Goal: Task Accomplishment & Management: Use online tool/utility

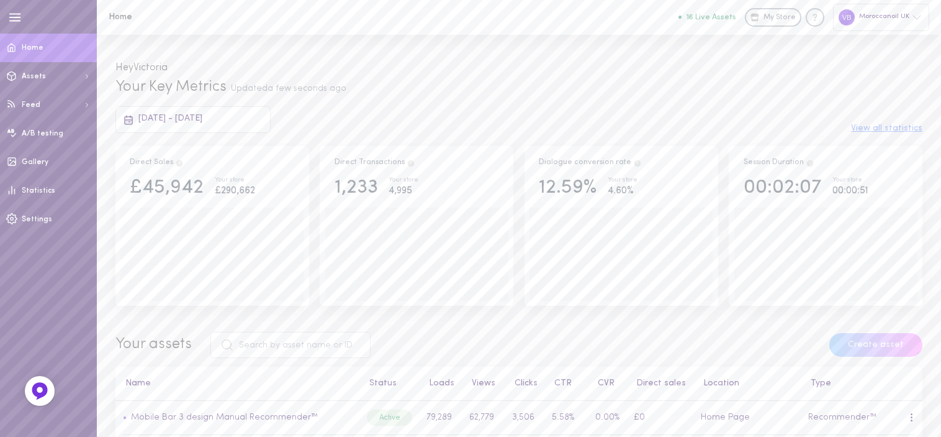
click at [202, 122] on span "[DATE] - [DATE]" at bounding box center [170, 118] width 64 height 9
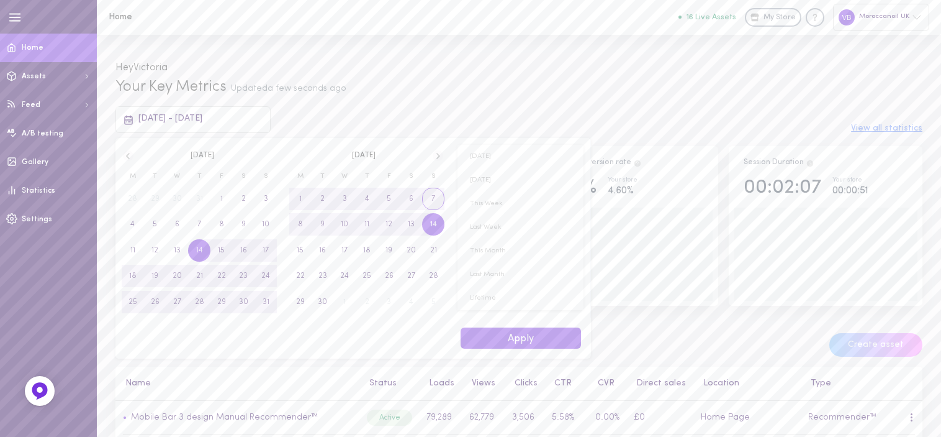
click at [432, 197] on span "7" at bounding box center [434, 199] width 4 height 22
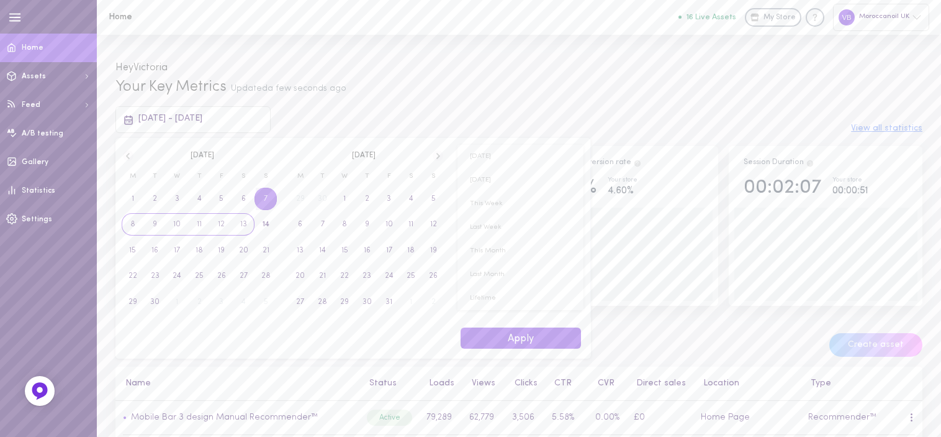
click at [245, 222] on span "13" at bounding box center [243, 224] width 7 height 22
click at [494, 343] on button "Apply" at bounding box center [521, 338] width 120 height 22
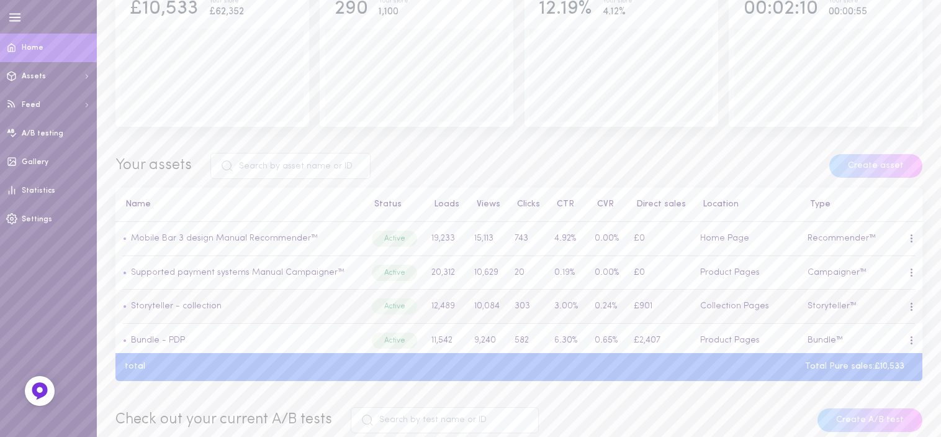
scroll to position [186, 0]
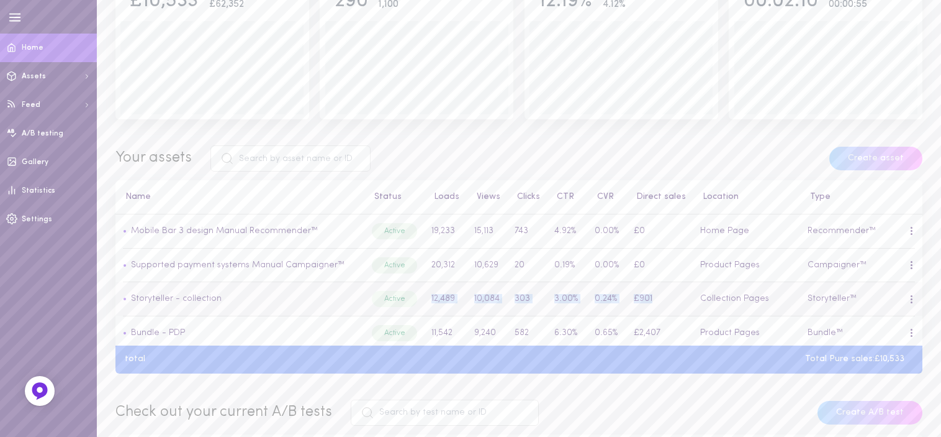
drag, startPoint x: 652, startPoint y: 299, endPoint x: 422, endPoint y: 292, distance: 229.9
click at [422, 292] on tr "• Storyteller - collection Active 12,489 10,084 303 3.00% 0.24% £901 Collection…" at bounding box center [519, 299] width 807 height 34
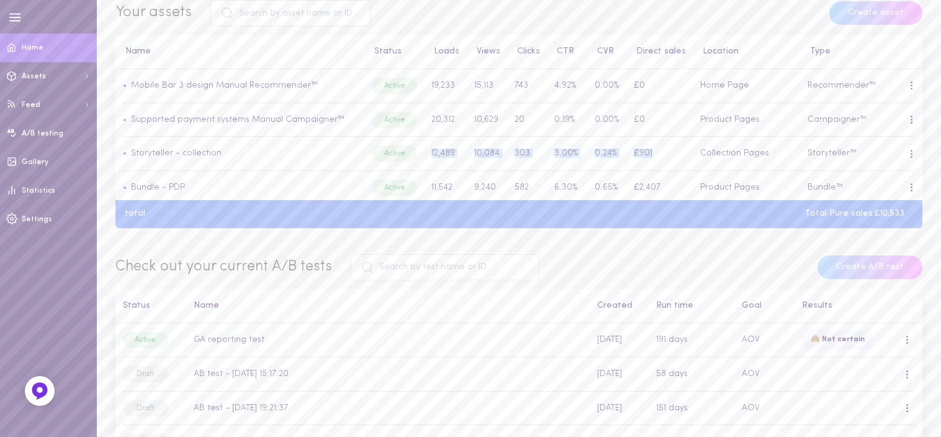
scroll to position [311, 0]
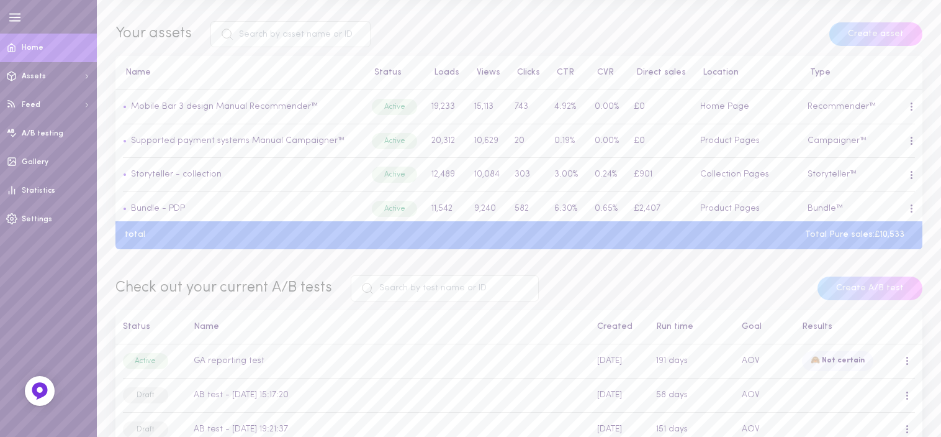
click at [644, 261] on div "Your Key Metrics Updated a few seconds ago [DATE] - [DATE] View all statistics …" at bounding box center [519, 21] width 845 height 509
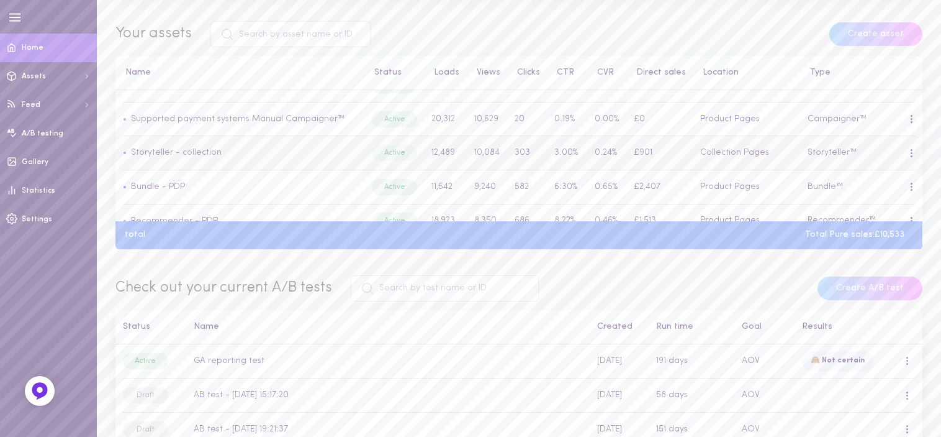
scroll to position [0, 0]
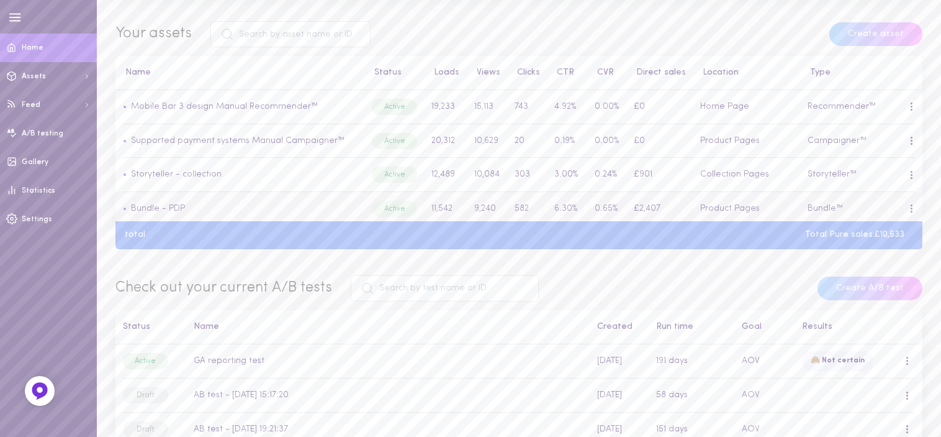
click at [904, 212] on td at bounding box center [912, 209] width 22 height 34
click at [910, 208] on div at bounding box center [911, 208] width 3 height 9
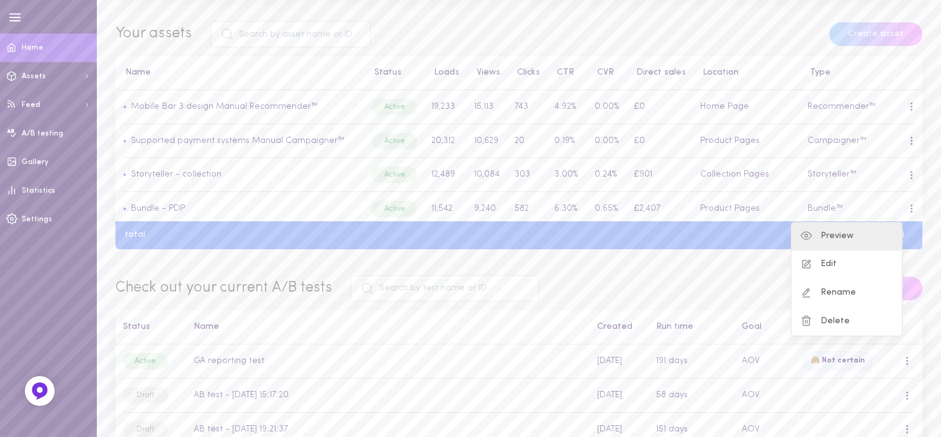
click at [875, 229] on div "Preview" at bounding box center [847, 236] width 111 height 29
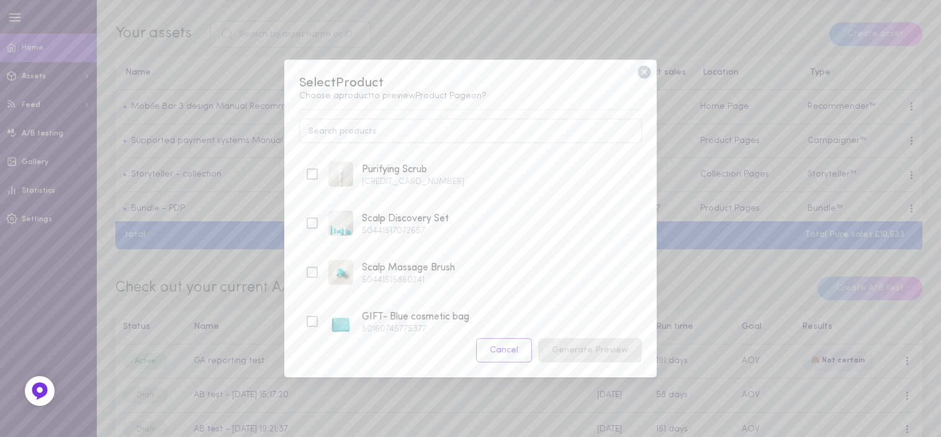
click at [645, 70] on icon at bounding box center [644, 72] width 13 height 13
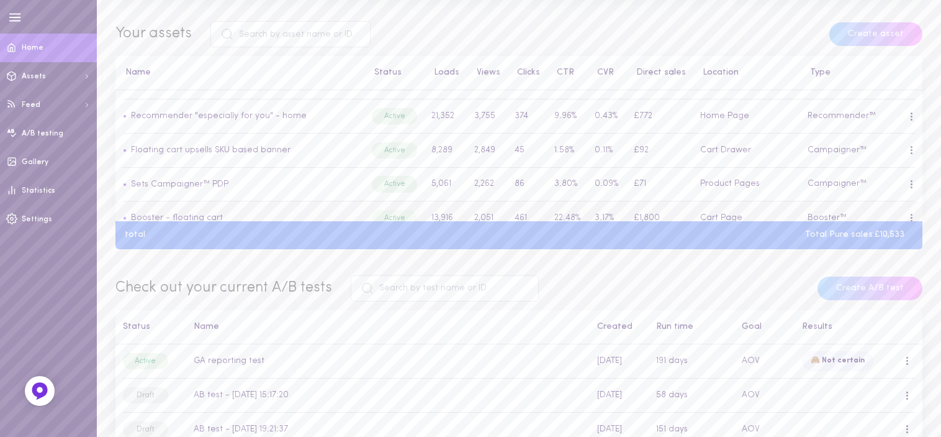
scroll to position [248, 0]
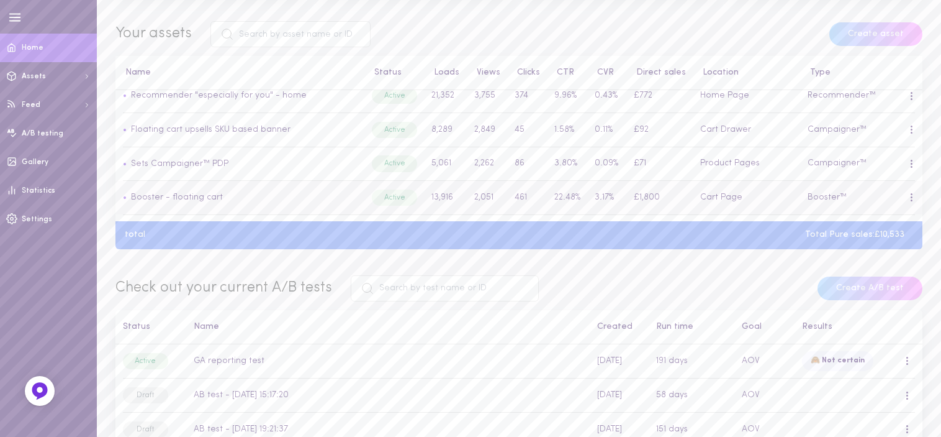
click at [904, 202] on td at bounding box center [912, 198] width 22 height 34
click at [911, 201] on span at bounding box center [912, 200] width 2 height 2
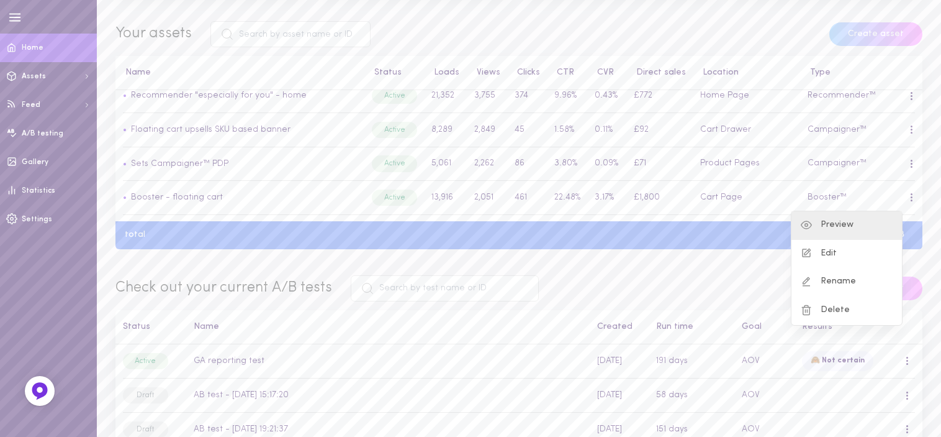
click at [873, 223] on div "Preview" at bounding box center [847, 225] width 111 height 29
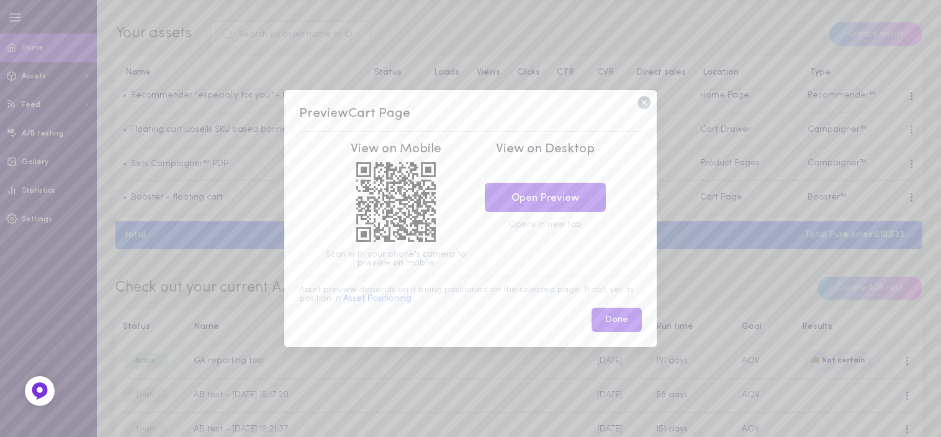
drag, startPoint x: 643, startPoint y: 99, endPoint x: 782, endPoint y: 161, distance: 152.6
click at [643, 99] on icon at bounding box center [644, 102] width 13 height 13
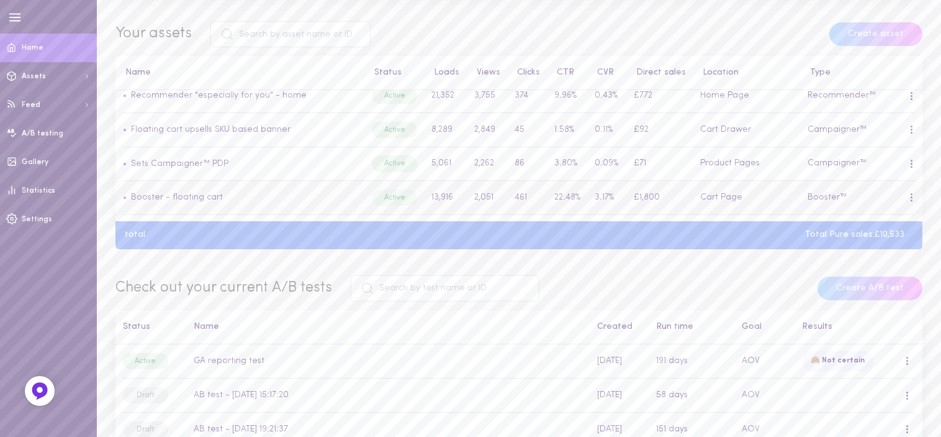
click at [908, 204] on div at bounding box center [911, 198] width 7 height 14
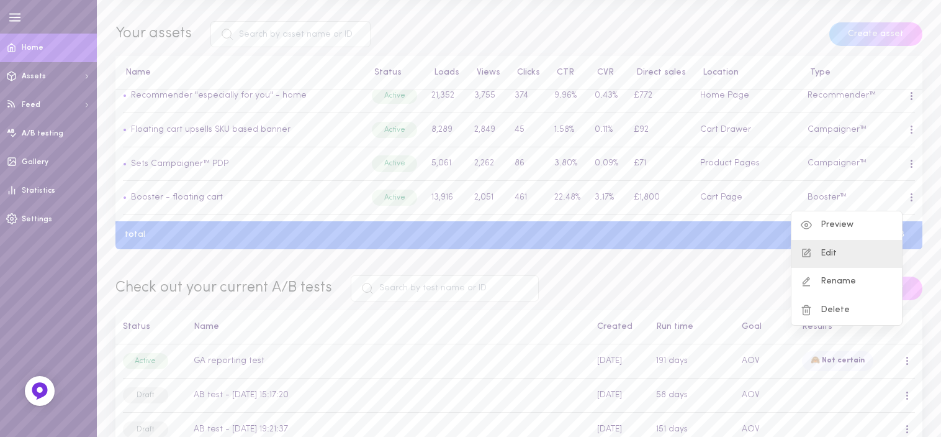
click at [858, 255] on div "Edit" at bounding box center [847, 254] width 111 height 29
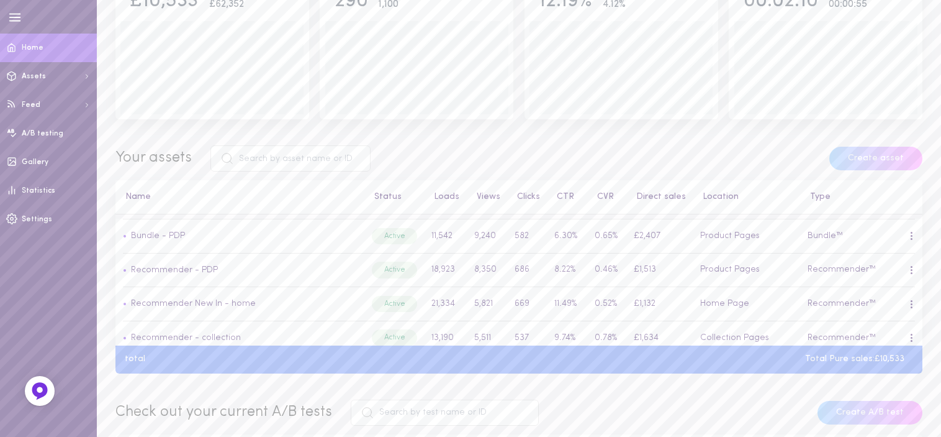
scroll to position [124, 0]
click at [632, 129] on div "Direct Sales £10,533 Your store £62,352 Direct Transactions 290 Your store 1,10…" at bounding box center [519, 46] width 807 height 173
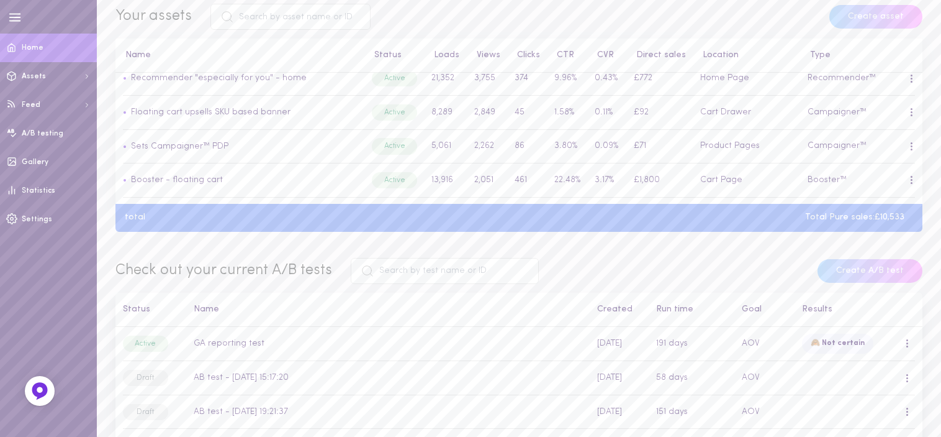
scroll to position [341, 0]
